Goal: Task Accomplishment & Management: Manage account settings

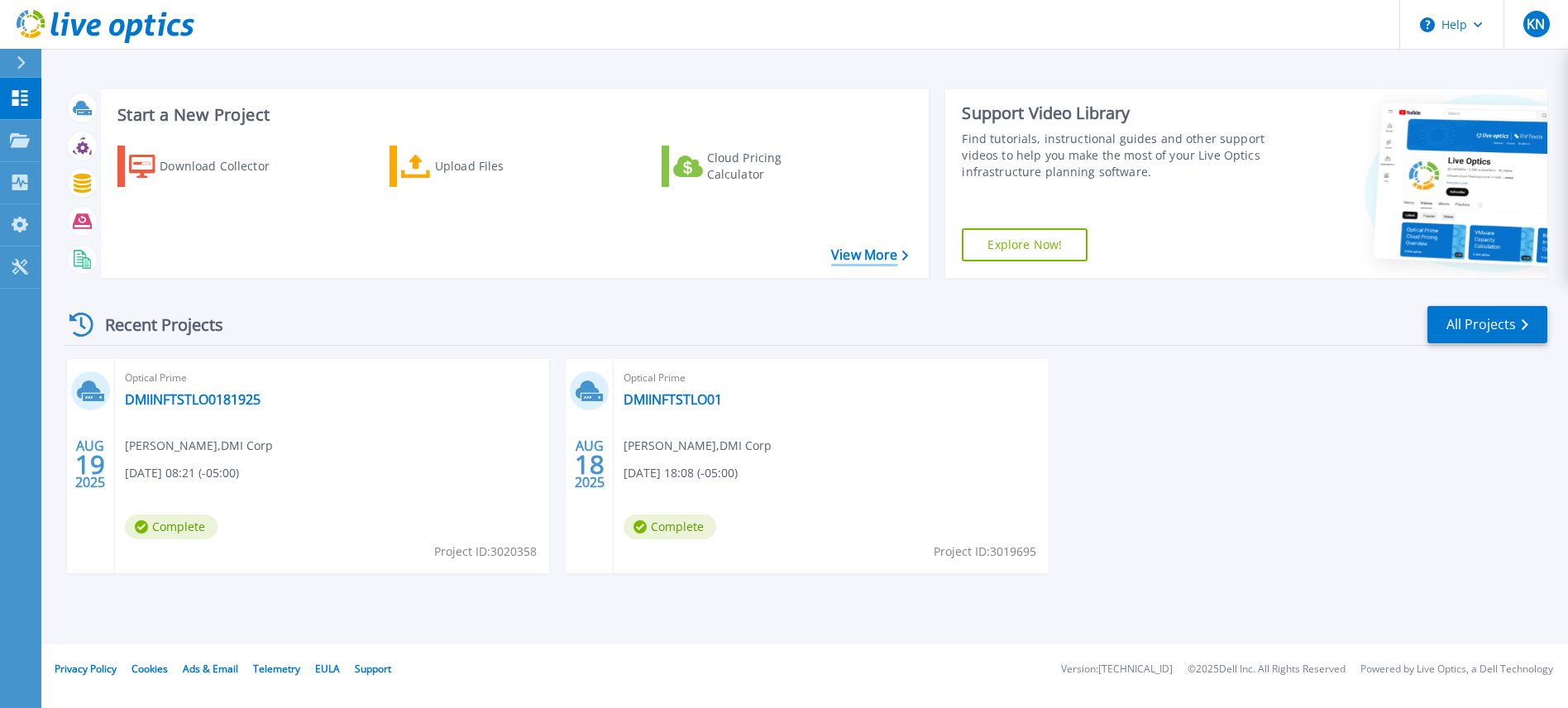
click at [876, 255] on link "View More" at bounding box center [870, 255] width 76 height 16
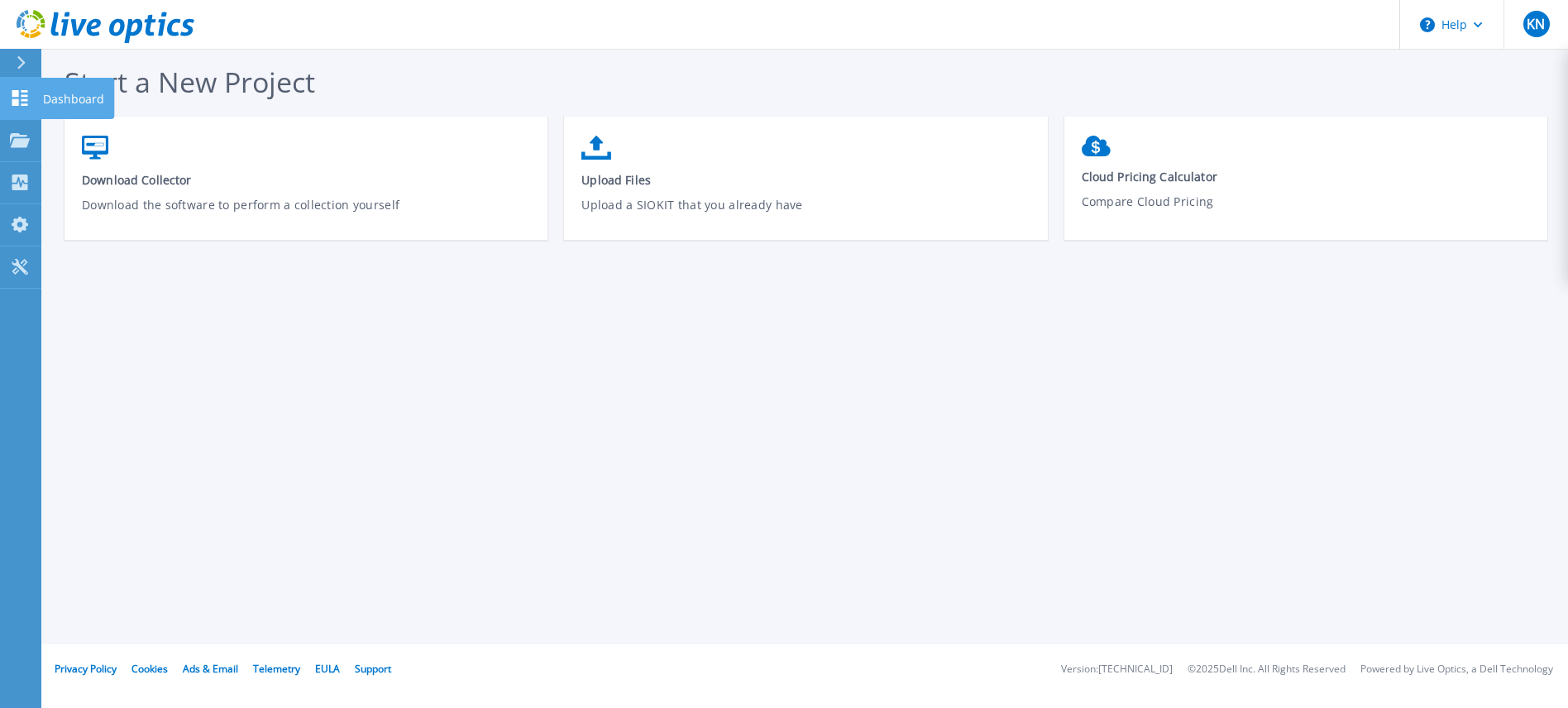
click at [24, 102] on icon at bounding box center [20, 98] width 20 height 16
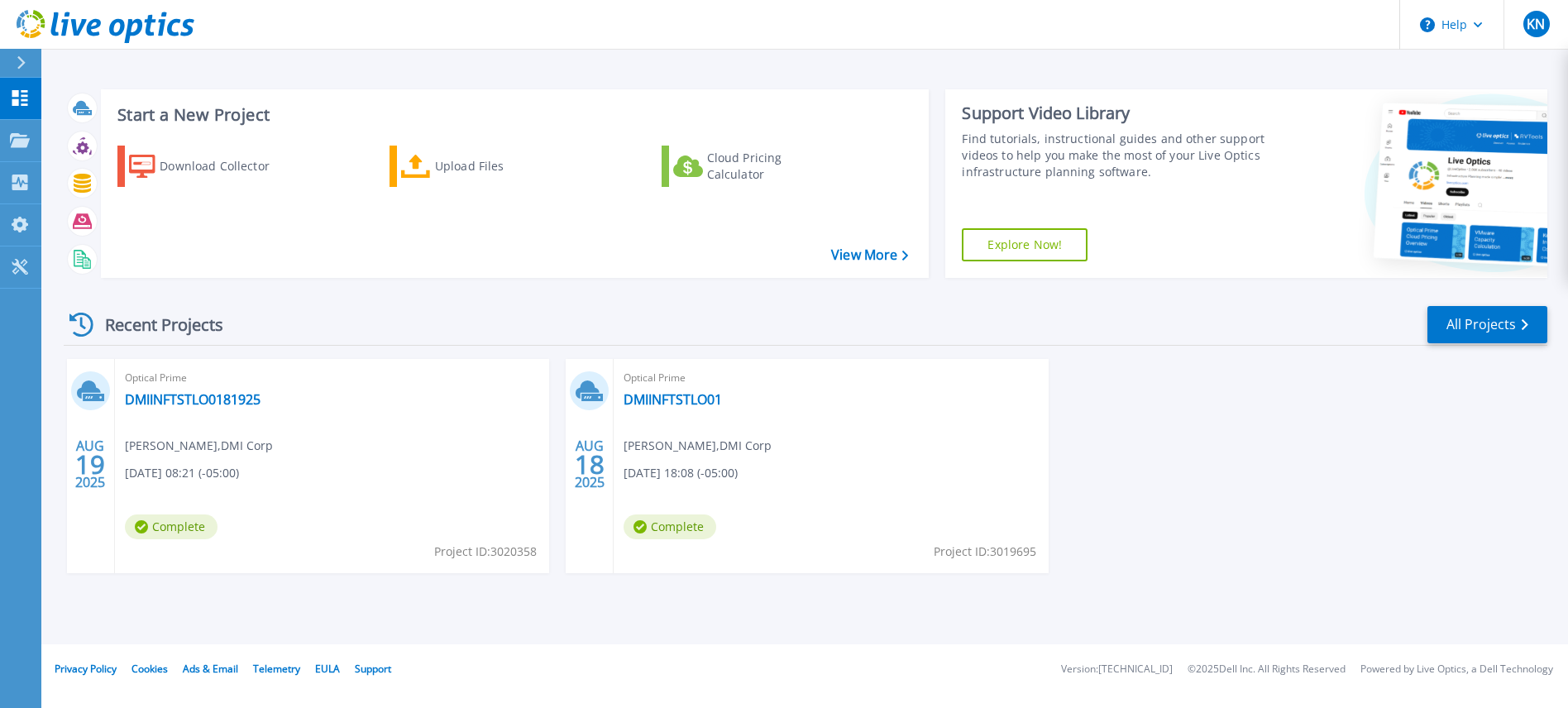
click at [834, 660] on footer "Privacy Policy Cookies Ads & Email Telemetry EULA Support Version: 25.2.12.1 © …" at bounding box center [803, 669] width 1528 height 50
click at [1498, 323] on link "All Projects" at bounding box center [1488, 325] width 120 height 37
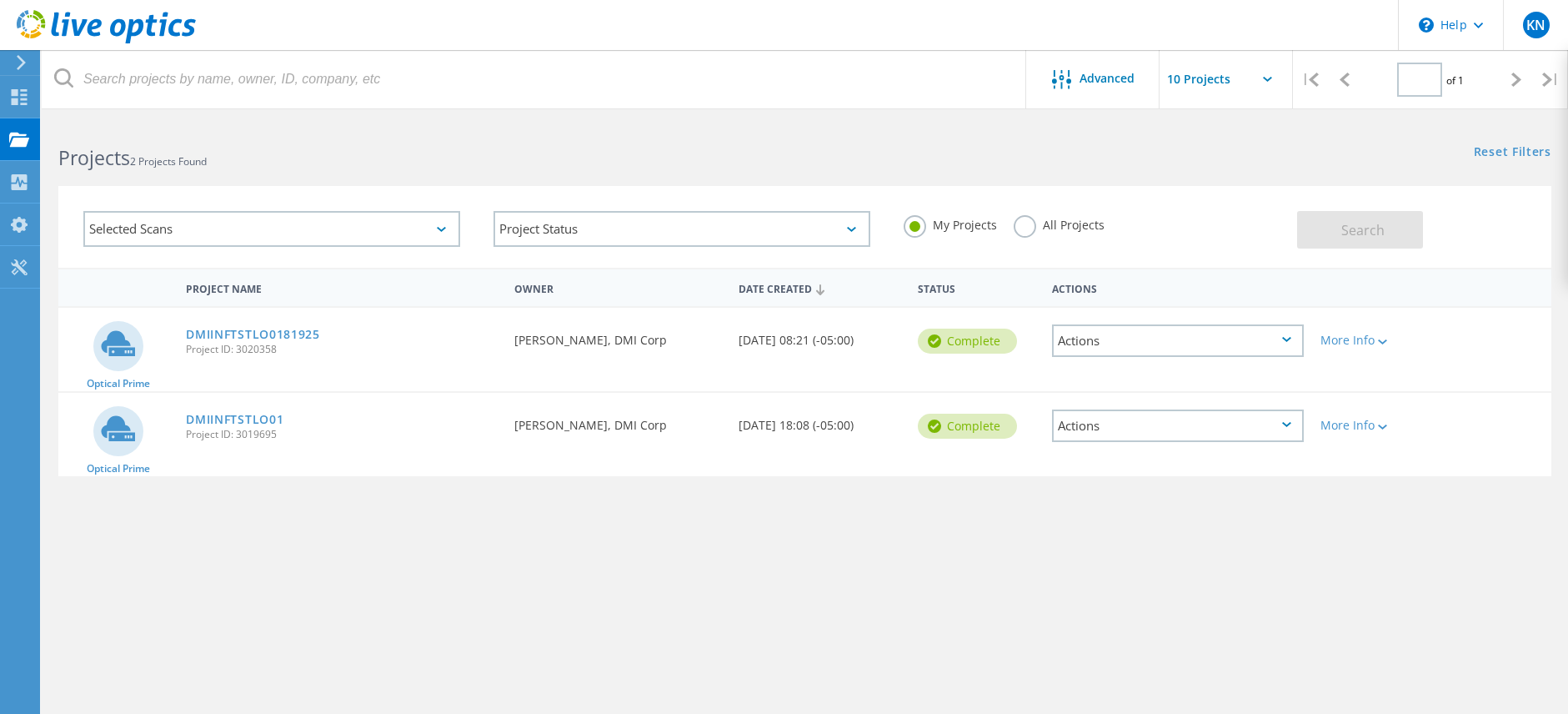
type input "1"
click at [1292, 418] on div "Actions" at bounding box center [1177, 425] width 252 height 33
click at [1463, 609] on div "Project Name Owner Date Created Status Actions Optical Prime DMIINFTSTLO0181925…" at bounding box center [805, 485] width 1493 height 434
click at [88, 184] on div "Collectors" at bounding box center [84, 182] width 74 height 12
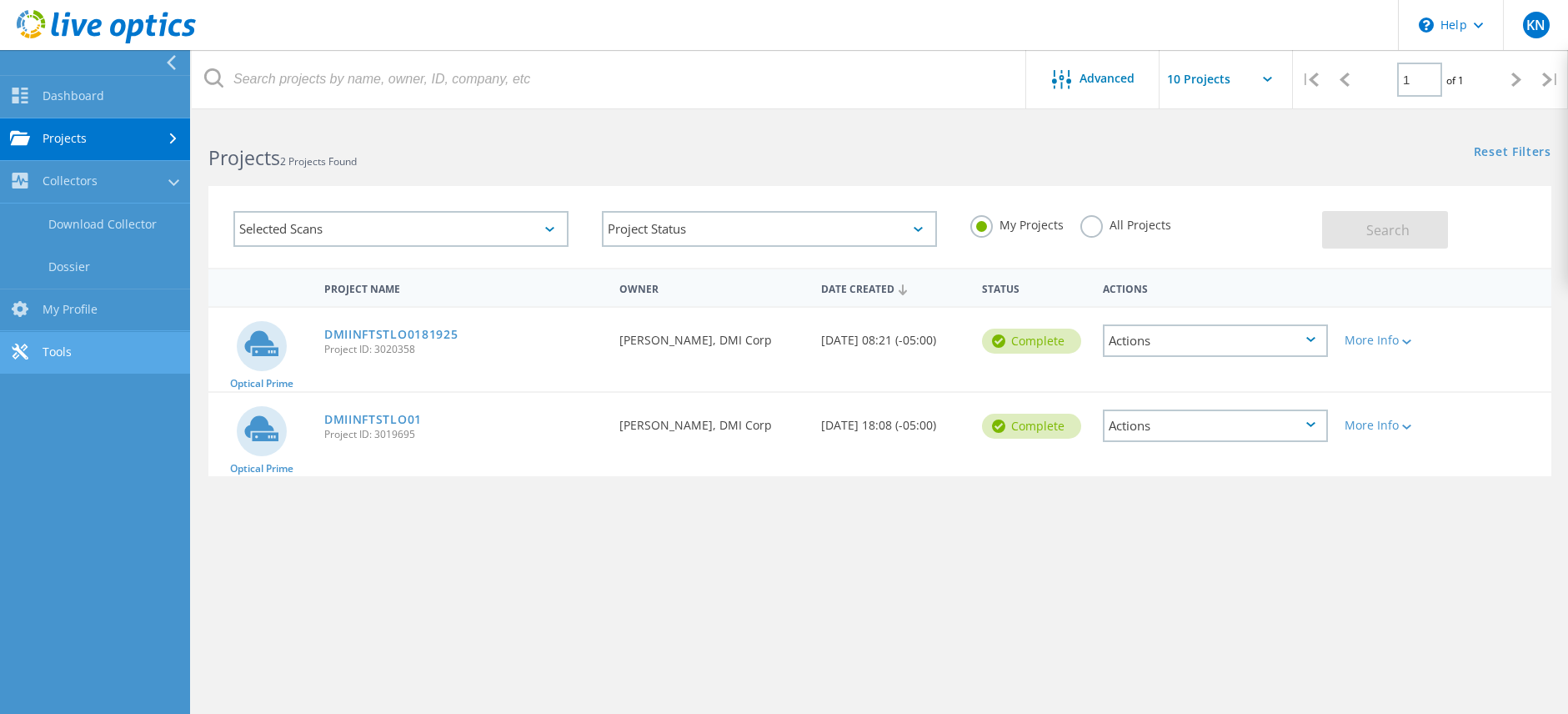
click at [62, 358] on link "Tools" at bounding box center [95, 353] width 190 height 43
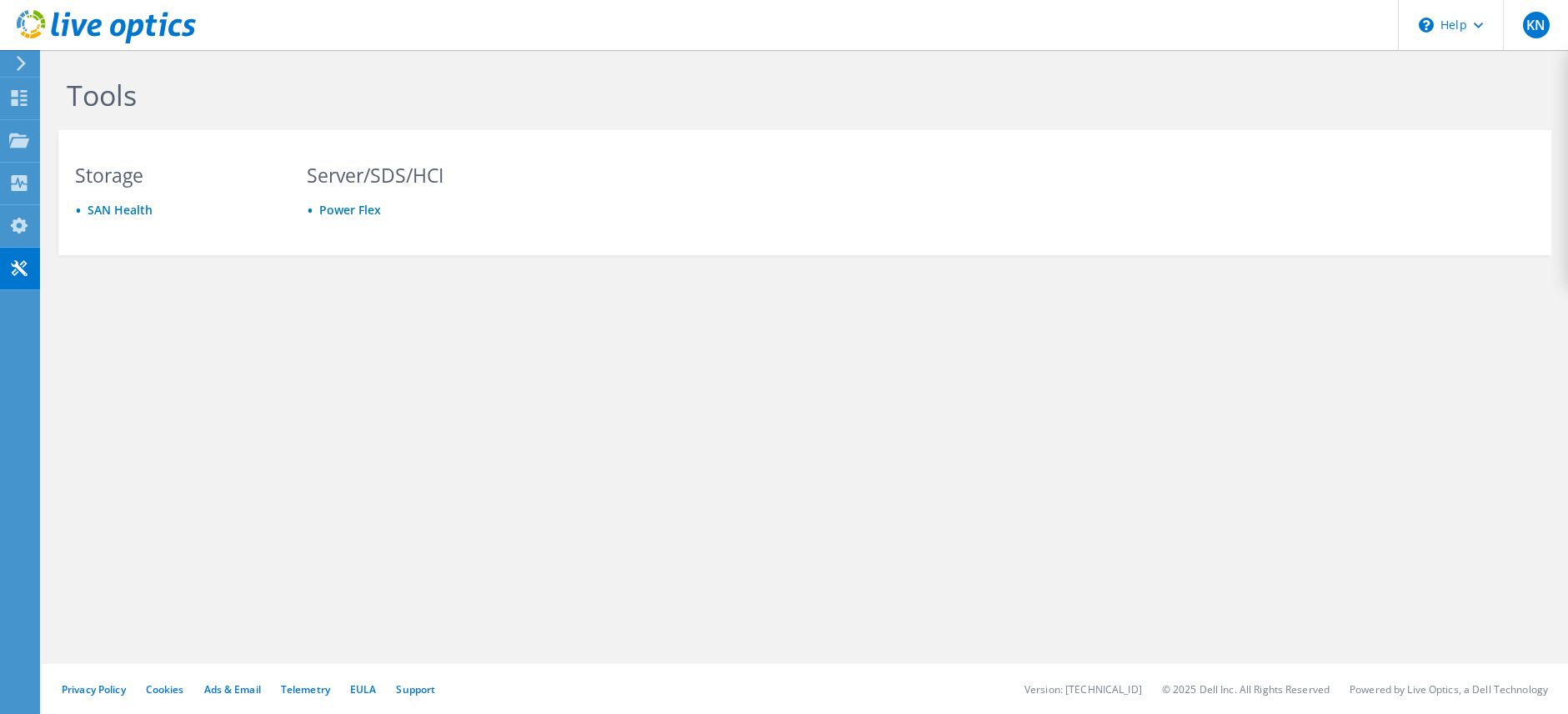
click at [88, 26] on use at bounding box center [106, 27] width 179 height 34
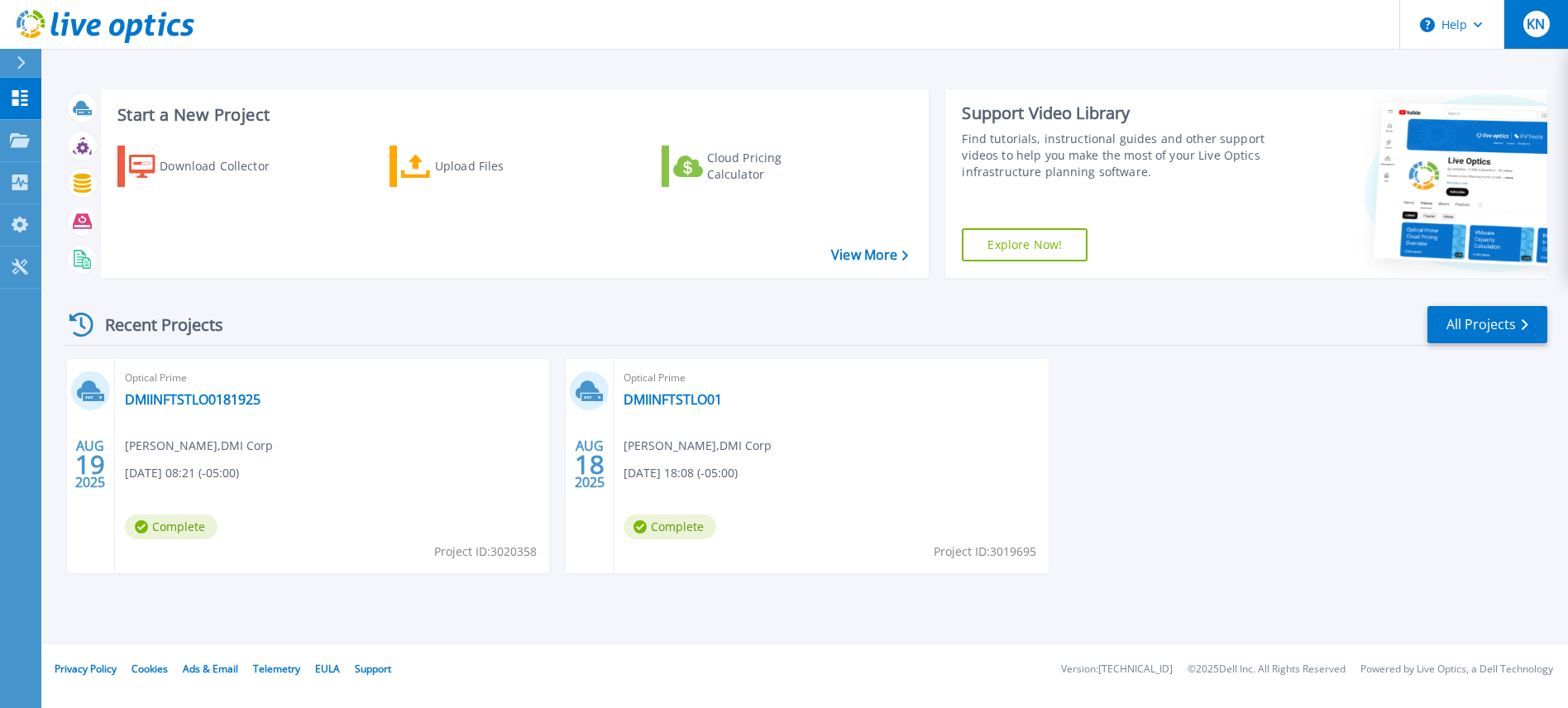
click at [1531, 24] on span "KN" at bounding box center [1536, 24] width 19 height 13
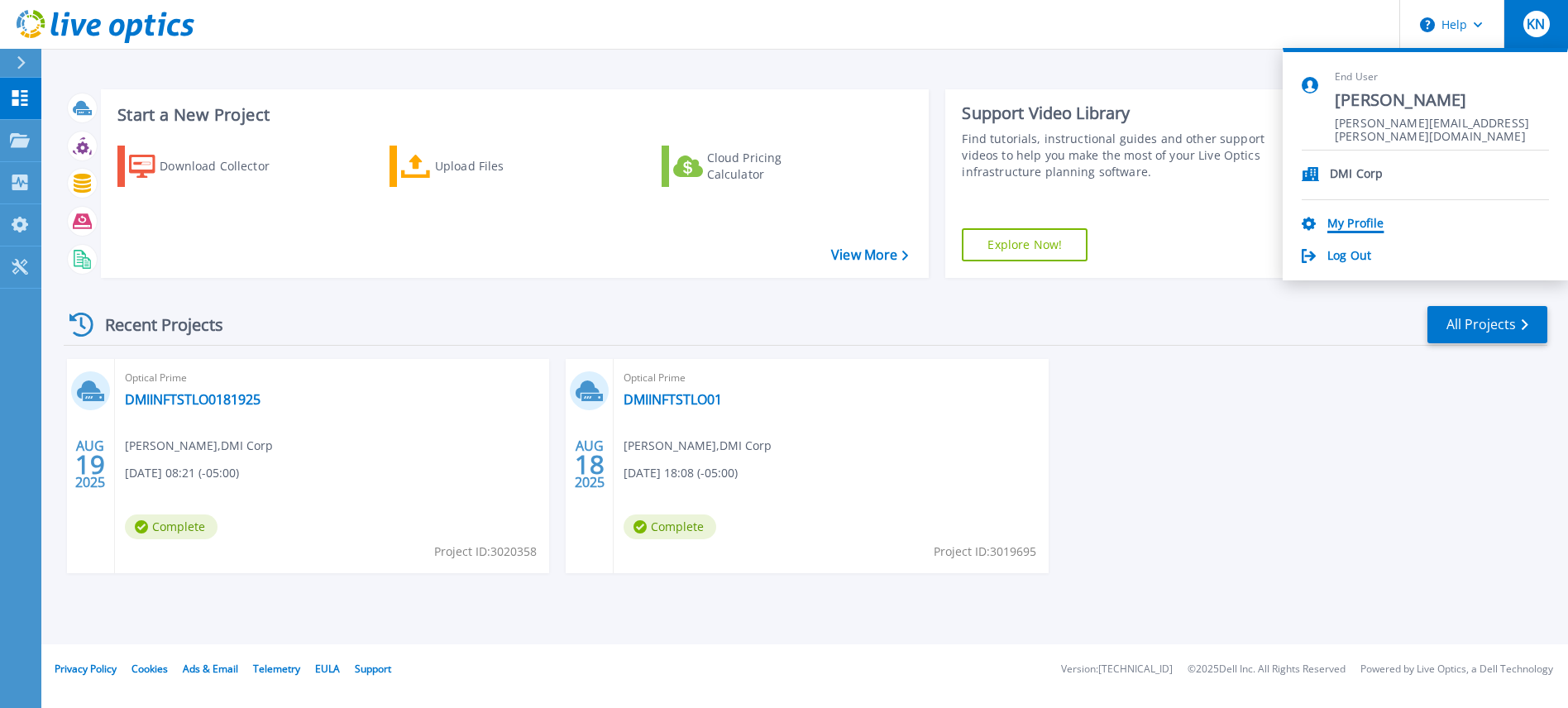
click at [1363, 224] on link "My Profile" at bounding box center [1355, 225] width 56 height 16
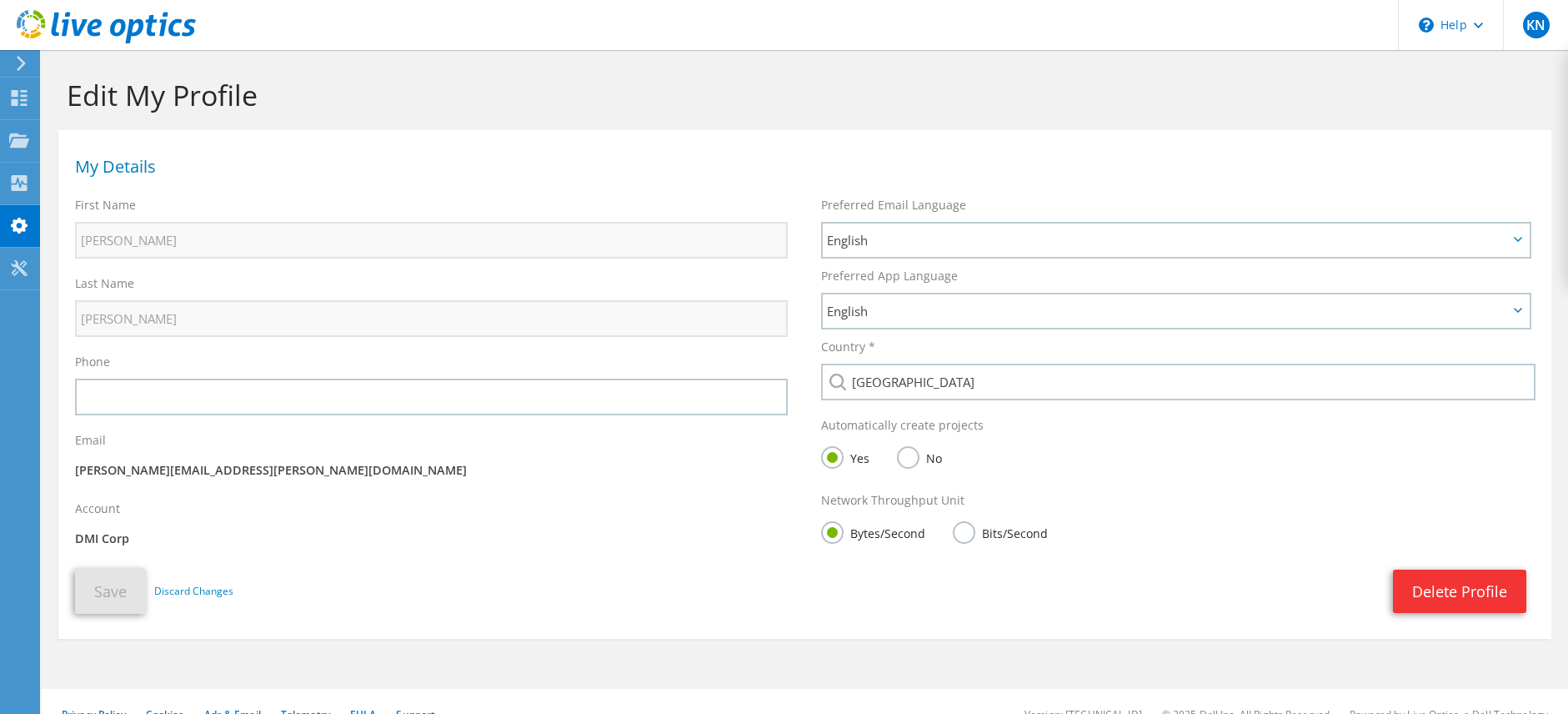
click at [120, 30] on icon at bounding box center [106, 27] width 179 height 35
